Goal: Find specific fact: Find specific fact

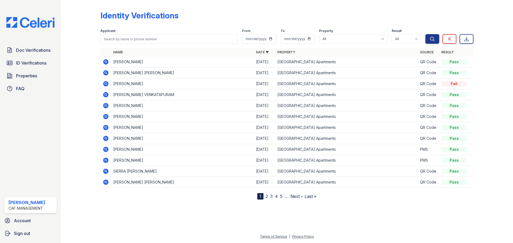
click at [107, 86] on icon at bounding box center [105, 83] width 5 height 5
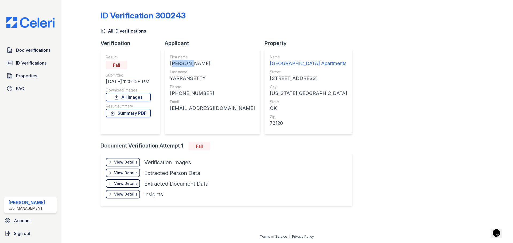
drag, startPoint x: 196, startPoint y: 62, endPoint x: 164, endPoint y: 59, distance: 32.5
click at [170, 64] on div "[PERSON_NAME]" at bounding box center [212, 63] width 85 height 7
copy div "[PERSON_NAME]"
drag, startPoint x: 207, startPoint y: 80, endPoint x: 171, endPoint y: 77, distance: 35.6
click at [171, 77] on div "YARRANSETTY" at bounding box center [212, 78] width 85 height 7
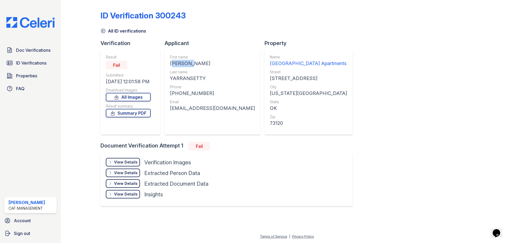
copy div "YARRANSETTY"
drag, startPoint x: 216, startPoint y: 95, endPoint x: 174, endPoint y: 94, distance: 42.8
click at [174, 94] on div "[PHONE_NUMBER]" at bounding box center [212, 93] width 85 height 7
copy div "19392409725"
drag, startPoint x: 244, startPoint y: 108, endPoint x: 169, endPoint y: 110, distance: 74.3
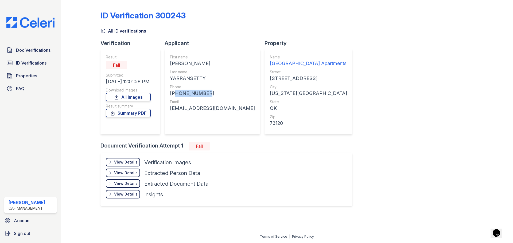
click at [169, 110] on div "First name [PERSON_NAME] Last name [GEOGRAPHIC_DATA] Phone [PHONE_NUMBER] Email…" at bounding box center [213, 92] width 96 height 86
copy div "[EMAIL_ADDRESS][DOMAIN_NAME]"
click at [26, 67] on link "ID Verifications" at bounding box center [30, 63] width 52 height 11
